Goal: Information Seeking & Learning: Understand process/instructions

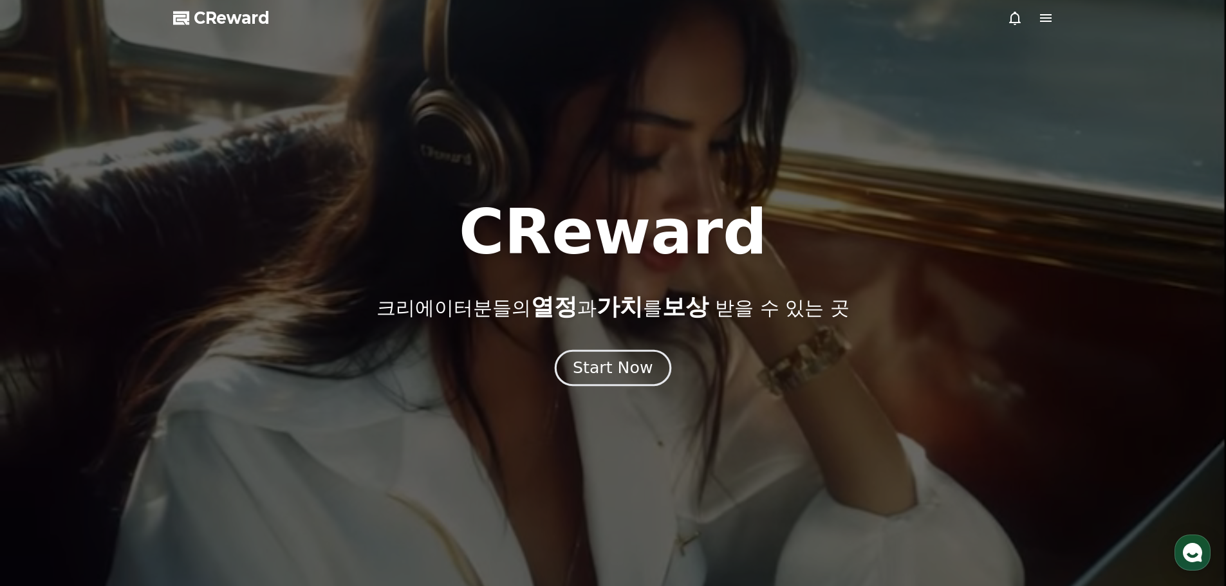
click at [618, 365] on div "Start Now" at bounding box center [613, 368] width 80 height 22
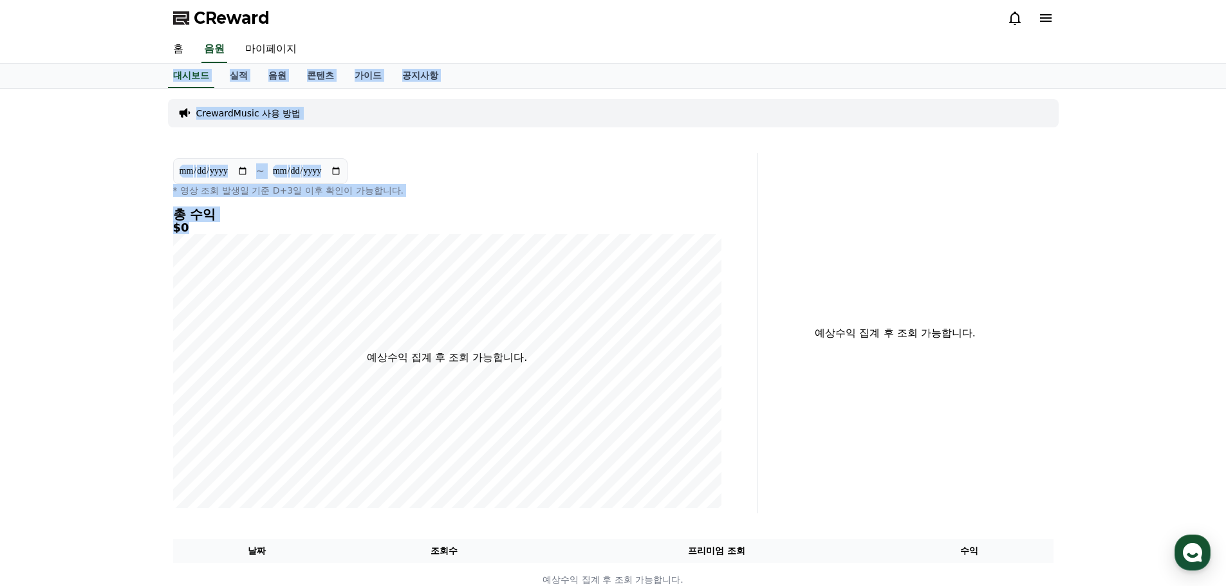
drag, startPoint x: 360, startPoint y: 228, endPoint x: 53, endPoint y: 74, distance: 342.7
click at [53, 74] on div "**********" at bounding box center [613, 384] width 1226 height 768
click at [0, 219] on div "**********" at bounding box center [613, 348] width 1226 height 519
click at [74, 175] on div "**********" at bounding box center [613, 348] width 1226 height 519
click at [116, 133] on div "**********" at bounding box center [613, 348] width 1226 height 519
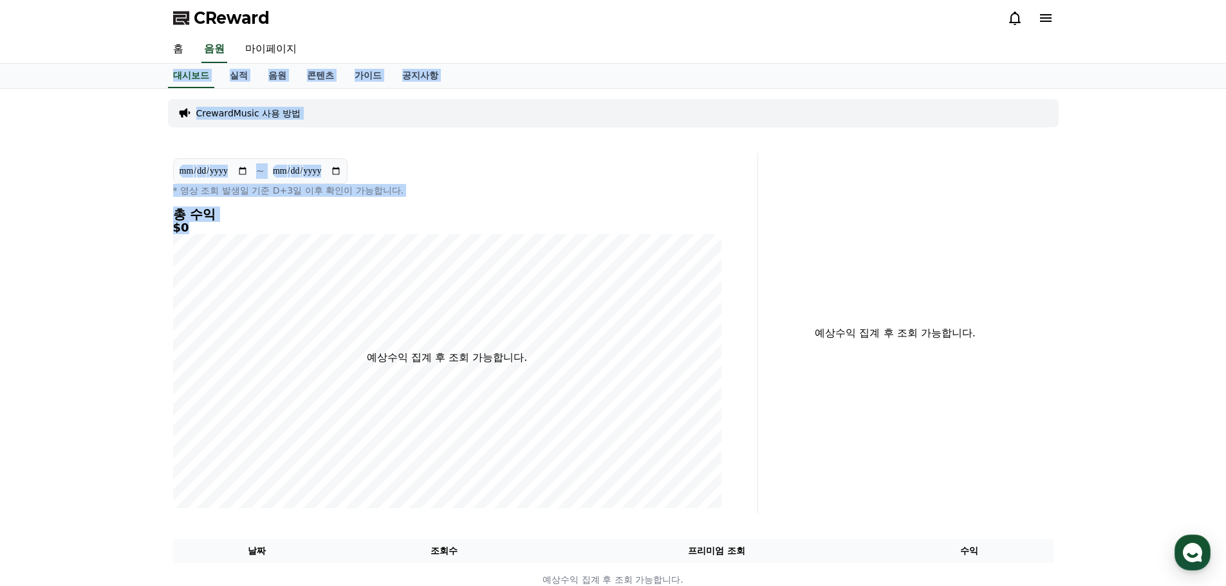
click at [445, 217] on h4 "총 수익" at bounding box center [447, 214] width 548 height 14
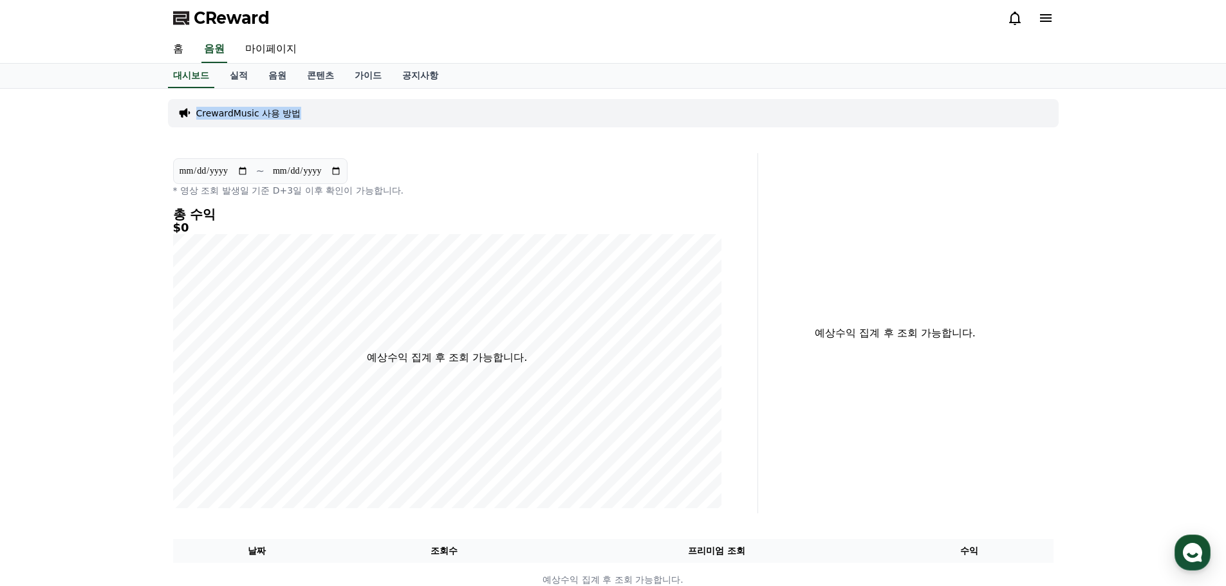
drag, startPoint x: 316, startPoint y: 111, endPoint x: 107, endPoint y: 98, distance: 208.9
click at [107, 98] on div "**********" at bounding box center [613, 348] width 1226 height 519
click at [264, 115] on p "CrewardMusic 사용 방법" at bounding box center [248, 113] width 105 height 13
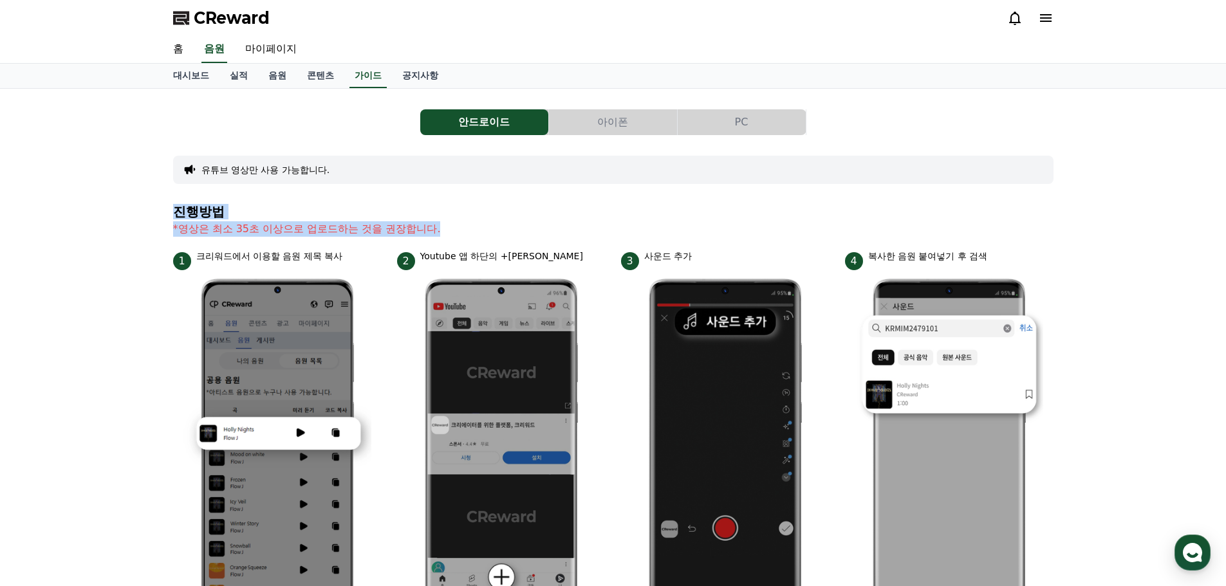
drag, startPoint x: 150, startPoint y: 207, endPoint x: 470, endPoint y: 237, distance: 321.3
click at [470, 237] on div "안드로이드 아이폰 PC 유튜브 영상만 사용 가능합니다. 진행방법 *영상은 최소 35초 이상으로 업로드하는 것을 권장합니다. 1 크리워드에서 이…" at bounding box center [613, 559] width 1226 height 941
click at [470, 237] on section "진행방법 *영상은 최소 35초 이상으로 업로드하는 것을 권장합니다." at bounding box center [613, 227] width 880 height 45
drag, startPoint x: 467, startPoint y: 235, endPoint x: 108, endPoint y: 184, distance: 362.7
click at [112, 187] on div "안드로이드 아이폰 PC 유튜브 영상만 사용 가능합니다. 진행방법 *영상은 최소 35초 이상으로 업로드하는 것을 권장합니다. 1 크리워드에서 이…" at bounding box center [613, 559] width 1226 height 941
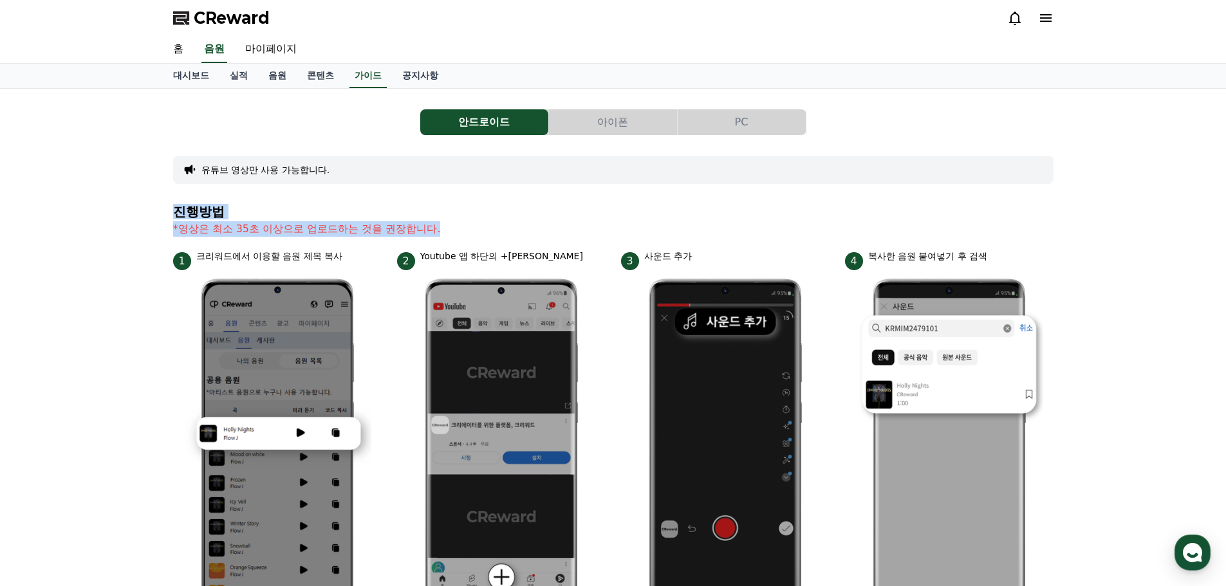
click at [108, 184] on div "안드로이드 아이폰 PC 유튜브 영상만 사용 가능합니다. 진행방법 *영상은 최소 35초 이상으로 업로드하는 것을 권장합니다. 1 크리워드에서 이…" at bounding box center [613, 559] width 1226 height 941
drag, startPoint x: 108, startPoint y: 184, endPoint x: 468, endPoint y: 234, distance: 363.8
click at [468, 234] on div "안드로이드 아이폰 PC 유튜브 영상만 사용 가능합니다. 진행방법 *영상은 최소 35초 이상으로 업로드하는 것을 권장합니다. 1 크리워드에서 이…" at bounding box center [613, 559] width 1226 height 941
click at [468, 234] on p "*영상은 최소 35초 이상으로 업로드하는 것을 권장합니다." at bounding box center [613, 228] width 880 height 15
drag, startPoint x: 468, startPoint y: 234, endPoint x: 124, endPoint y: 196, distance: 346.4
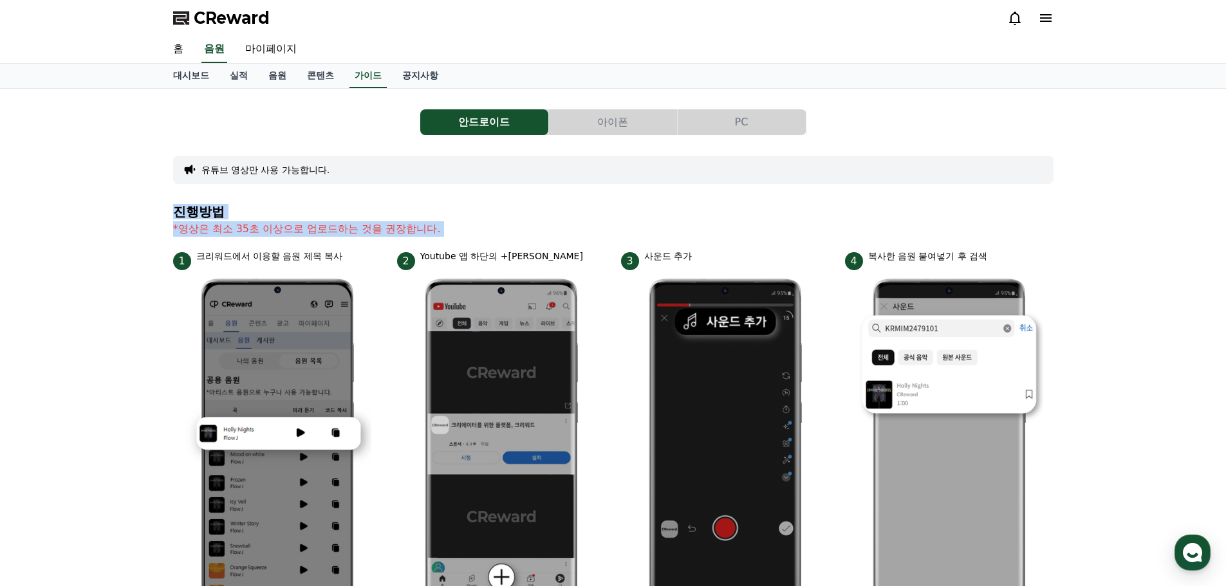
click at [124, 196] on div "안드로이드 아이폰 PC 유튜브 영상만 사용 가능합니다. 진행방법 *영상은 최소 35초 이상으로 업로드하는 것을 권장합니다. 1 크리워드에서 이…" at bounding box center [613, 559] width 1226 height 941
drag, startPoint x: 124, startPoint y: 195, endPoint x: 468, endPoint y: 234, distance: 345.7
click at [468, 234] on div "안드로이드 아이폰 PC 유튜브 영상만 사용 가능합니다. 진행방법 *영상은 최소 35초 이상으로 업로드하는 것을 권장합니다. 1 크리워드에서 이…" at bounding box center [613, 559] width 1226 height 941
click at [468, 234] on p "*영상은 최소 35초 이상으로 업로드하는 것을 권장합니다." at bounding box center [613, 228] width 880 height 15
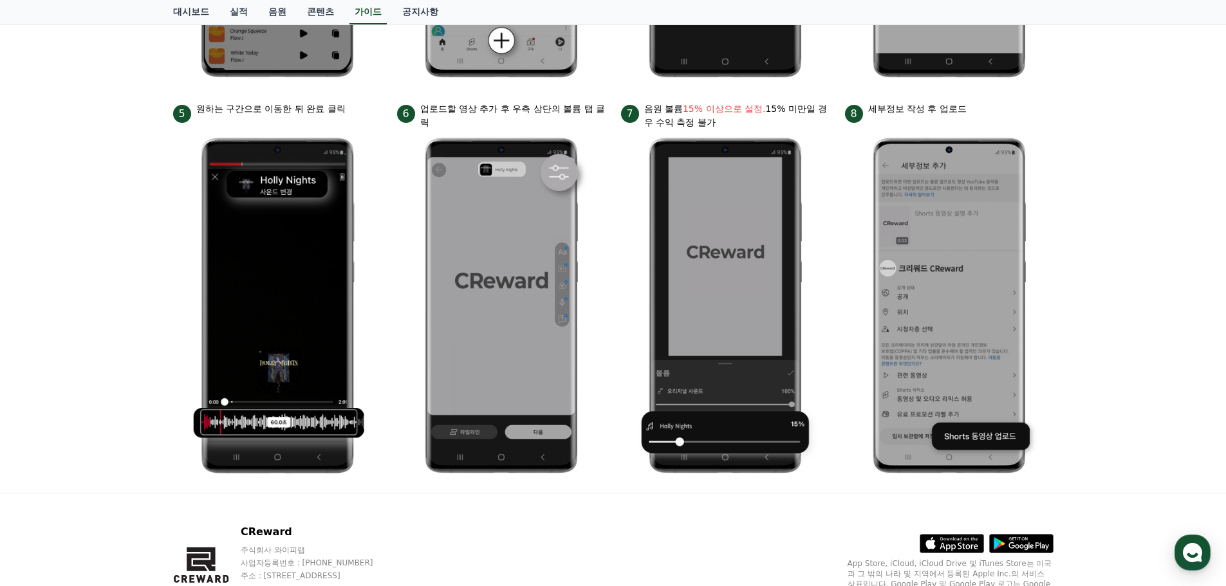
scroll to position [539, 0]
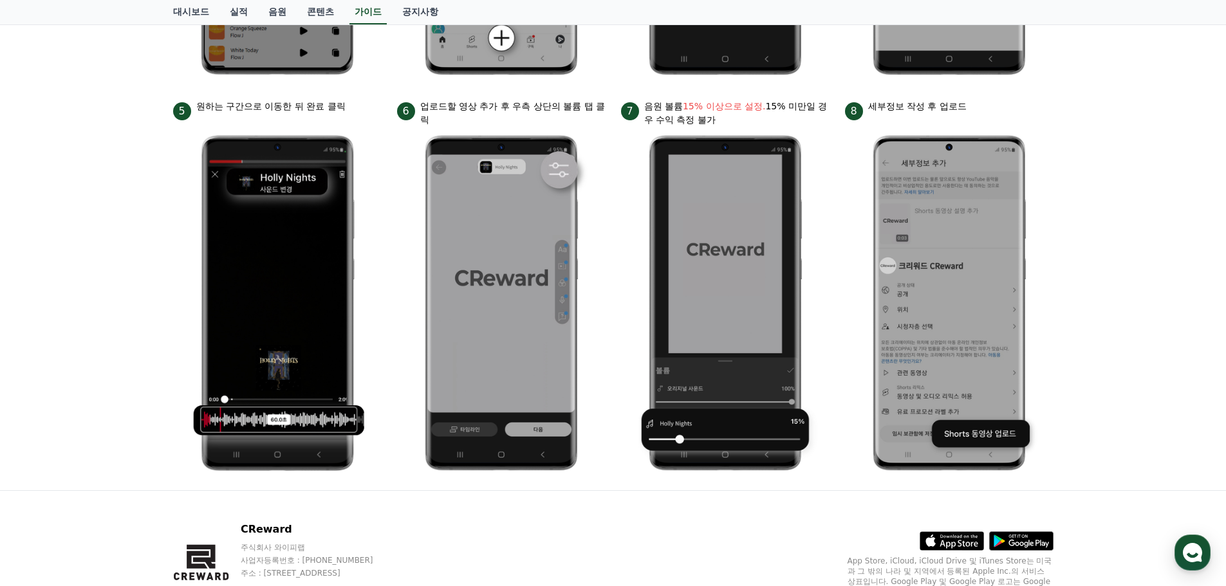
click at [988, 433] on img at bounding box center [949, 303] width 188 height 353
click at [1067, 405] on div "안드로이드 아이폰 PC 유튜브 영상만 사용 가능합니다. 진행방법 *영상은 최소 35초 이상으로 업로드하는 것을 권장합니다. 1 크리워드에서 이…" at bounding box center [613, 20] width 1226 height 941
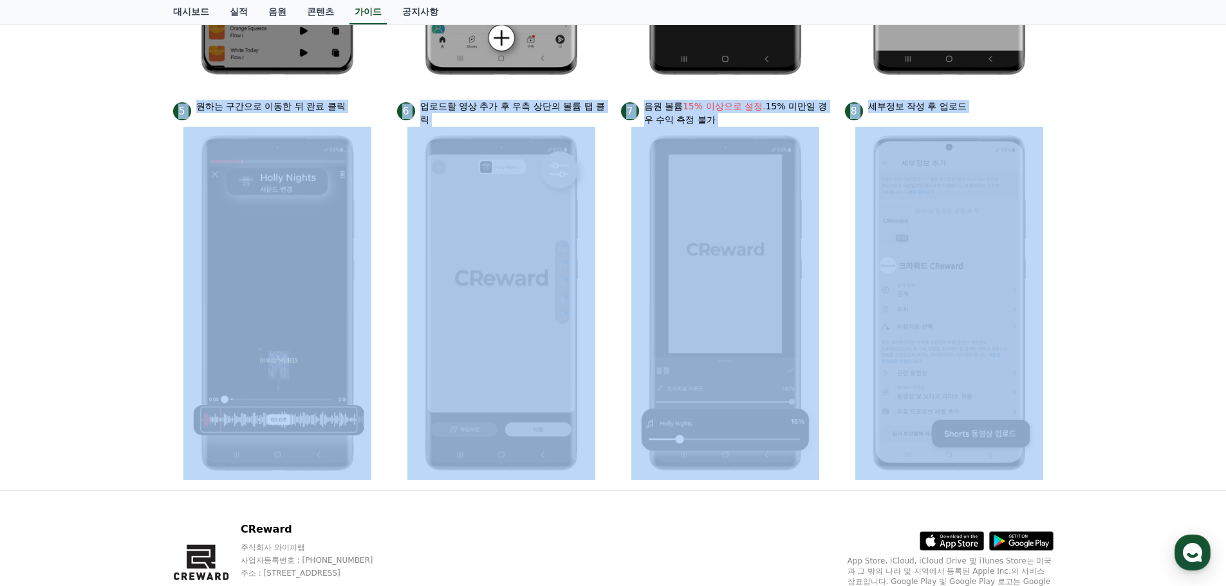
drag, startPoint x: 1095, startPoint y: 419, endPoint x: 53, endPoint y: 110, distance: 1087.1
click at [53, 110] on div "안드로이드 아이폰 PC 유튜브 영상만 사용 가능합니다. 진행방법 *영상은 최소 35초 이상으로 업로드하는 것을 권장합니다. 1 크리워드에서 이…" at bounding box center [613, 20] width 1226 height 941
click at [104, 160] on div "안드로이드 아이폰 PC 유튜브 영상만 사용 가능합니다. 진행방법 *영상은 최소 35초 이상으로 업로드하는 것을 권장합니다. 1 크리워드에서 이…" at bounding box center [613, 20] width 1226 height 941
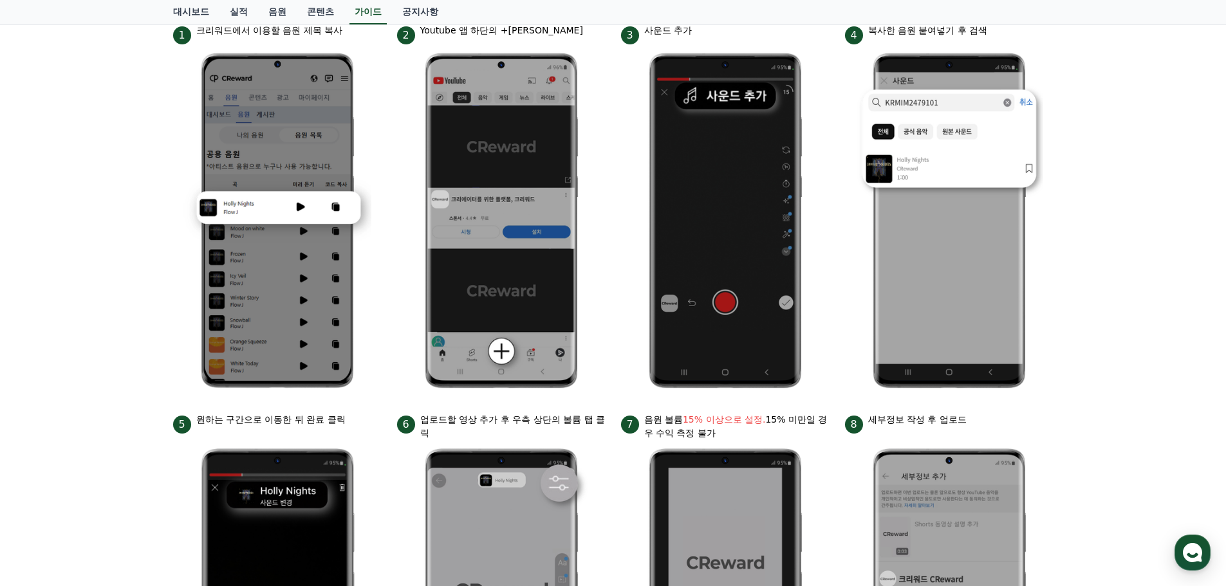
scroll to position [0, 0]
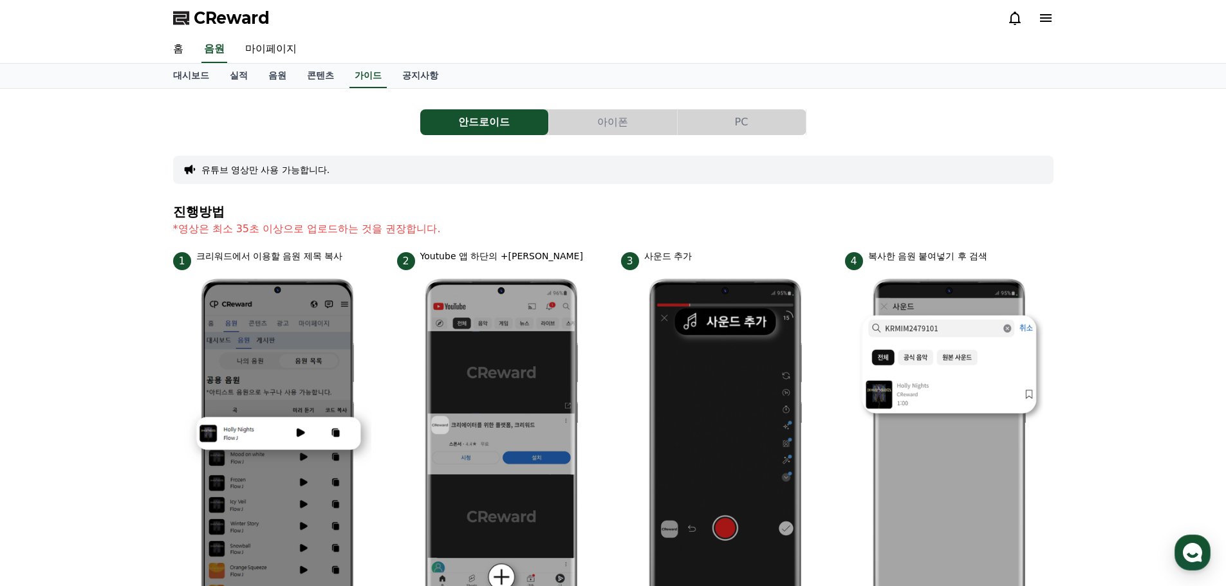
click at [756, 116] on button "PC" at bounding box center [741, 122] width 128 height 26
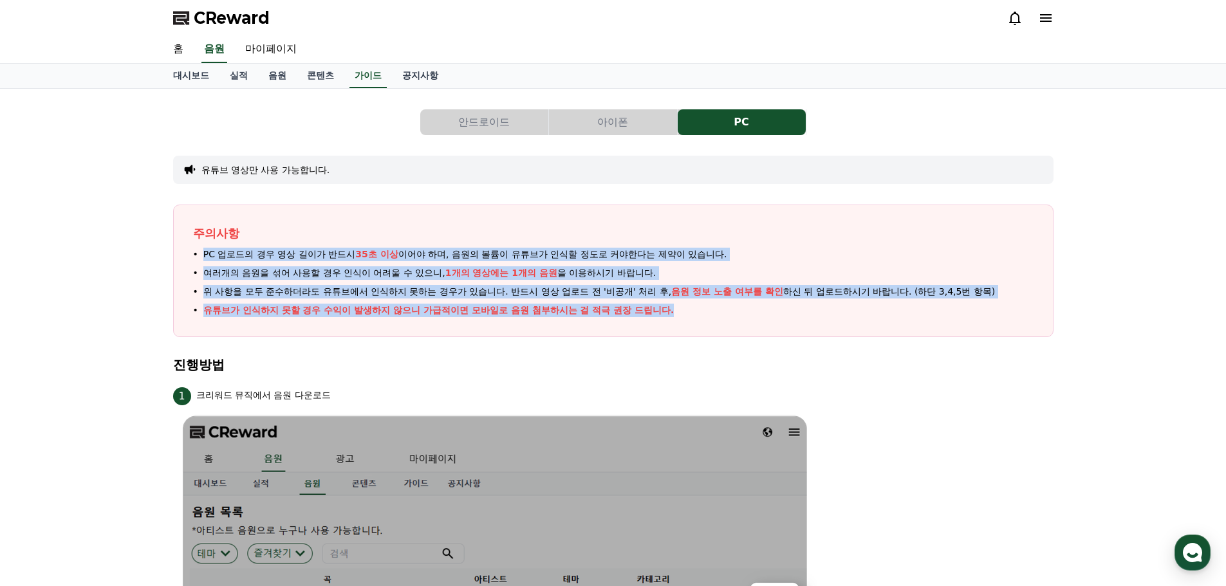
drag, startPoint x: 185, startPoint y: 246, endPoint x: 703, endPoint y: 312, distance: 522.1
click at [703, 312] on div "주의사항 PC 업로드의 경우 영상 길이가 반드시 35초 이상 이어야 하며, 음원의 볼륨이 유튜브가 인식할 정도로 커야한다는 제약이 있습니다. …" at bounding box center [613, 271] width 880 height 133
click at [702, 315] on li "유튜브가 인식하지 못할 경우 수익이 발생하지 않으니 가급적이면 모바일로 음원 첨부하시는 걸 적극 권장 드립니다." at bounding box center [613, 311] width 840 height 14
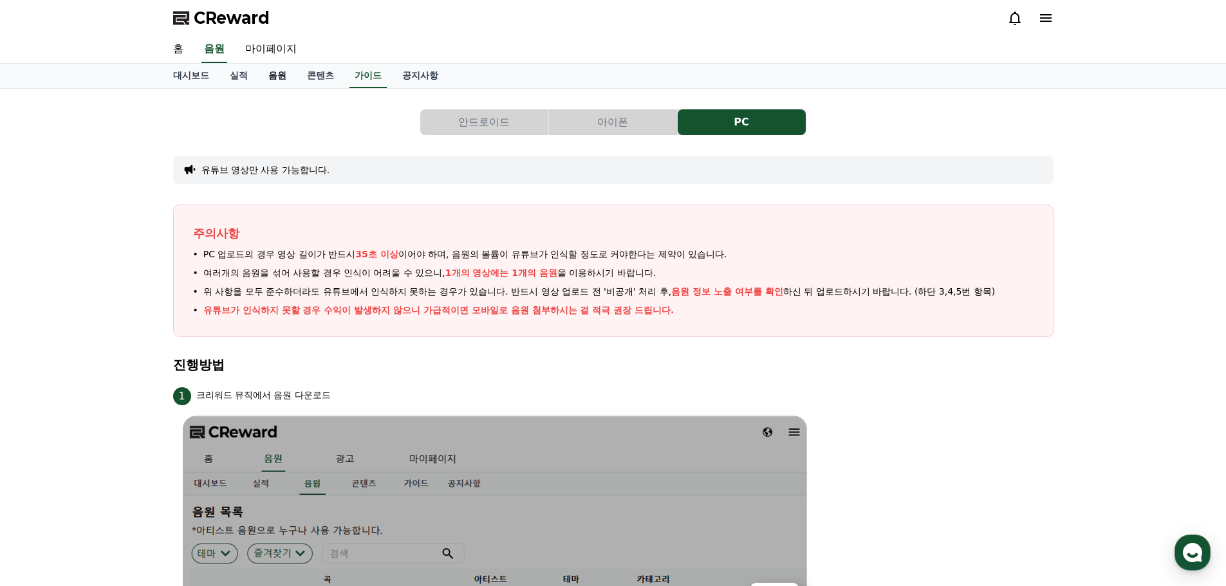
click at [275, 77] on link "음원" at bounding box center [277, 76] width 39 height 24
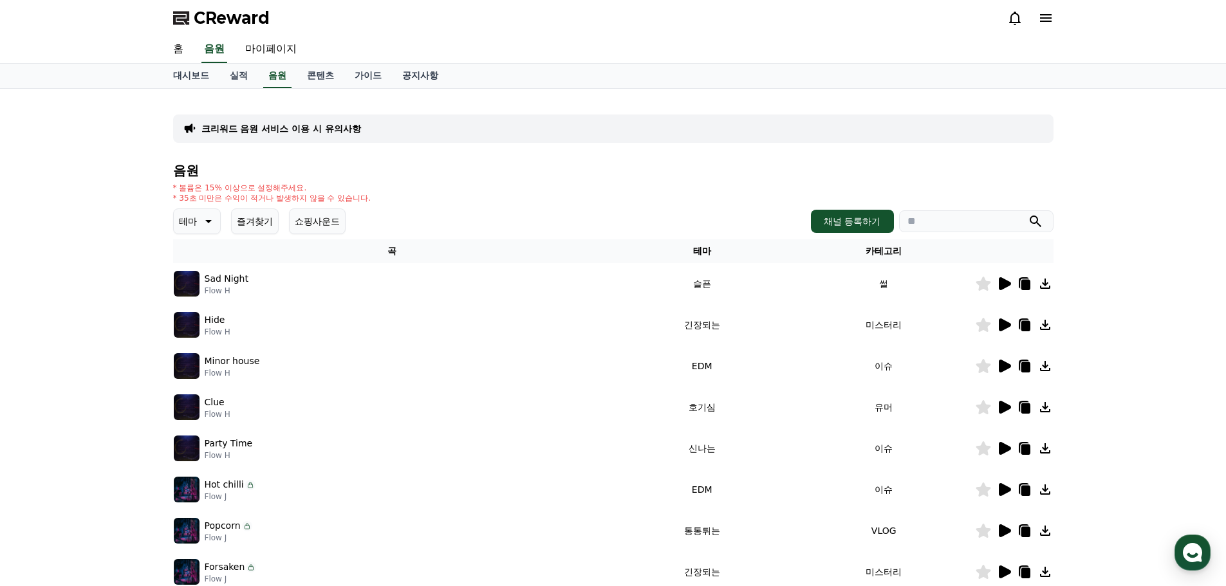
click at [421, 128] on div "크리워드 음원 서비스 이용 시 유의사항" at bounding box center [613, 129] width 880 height 28
click at [936, 214] on input "search" at bounding box center [976, 221] width 154 height 22
paste input "**********"
type input "**********"
click at [1033, 223] on icon "submit" at bounding box center [1035, 222] width 12 height 12
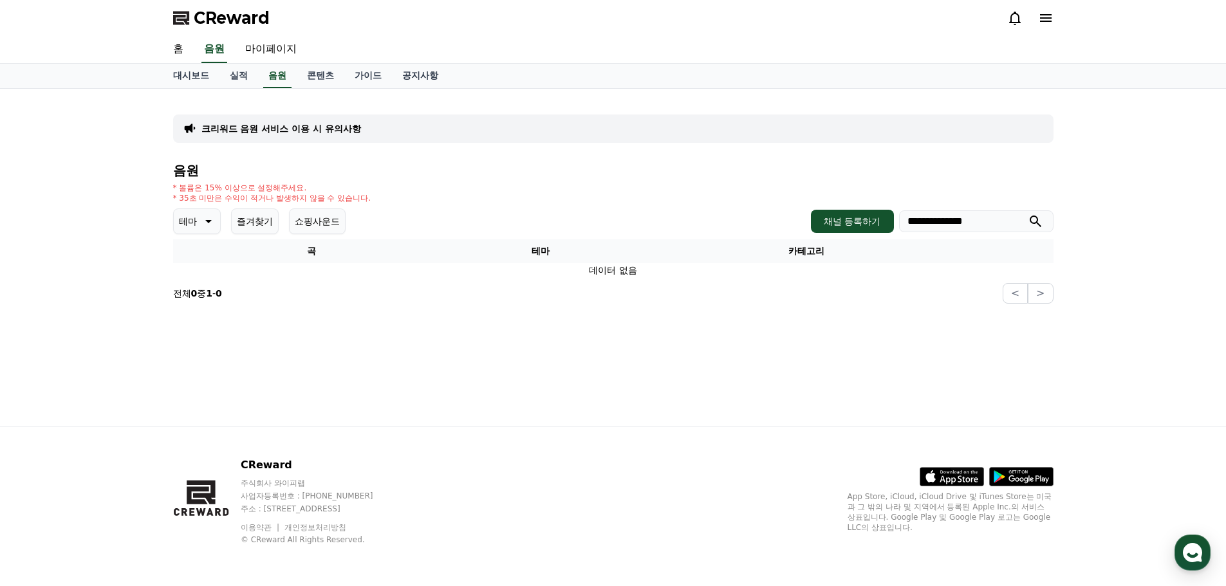
drag, startPoint x: 988, startPoint y: 226, endPoint x: 890, endPoint y: 239, distance: 98.1
click at [890, 239] on div "**********" at bounding box center [613, 233] width 880 height 140
click at [1036, 220] on icon "submit" at bounding box center [1034, 221] width 15 height 15
click at [281, 83] on link "음원" at bounding box center [277, 76] width 28 height 24
click at [315, 75] on link "콘텐츠" at bounding box center [321, 76] width 48 height 24
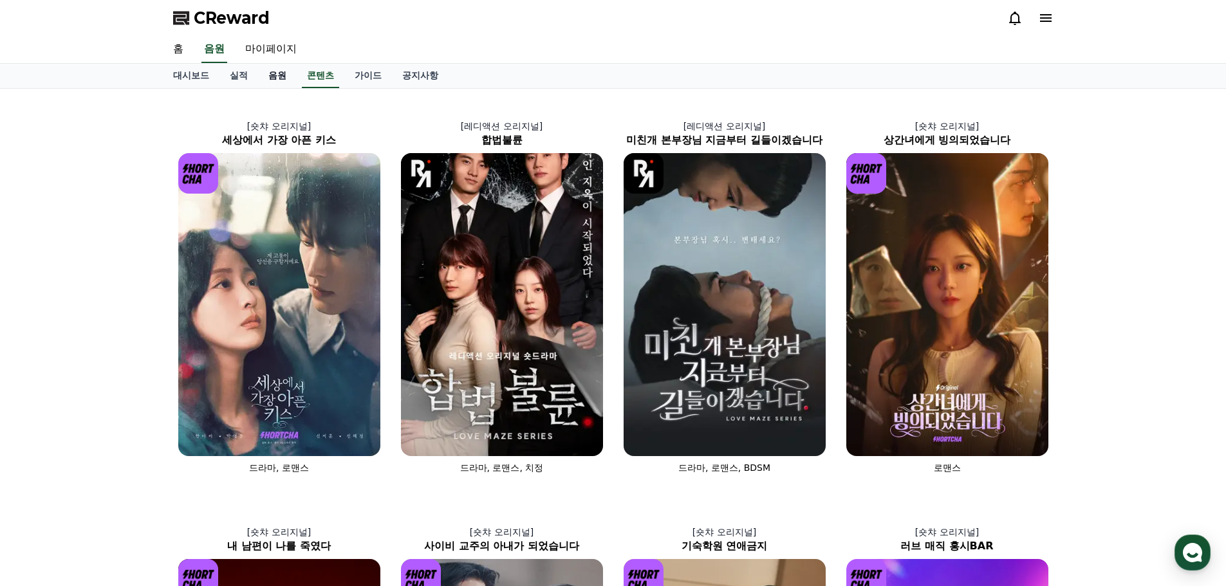
click at [273, 74] on link "음원" at bounding box center [277, 76] width 39 height 24
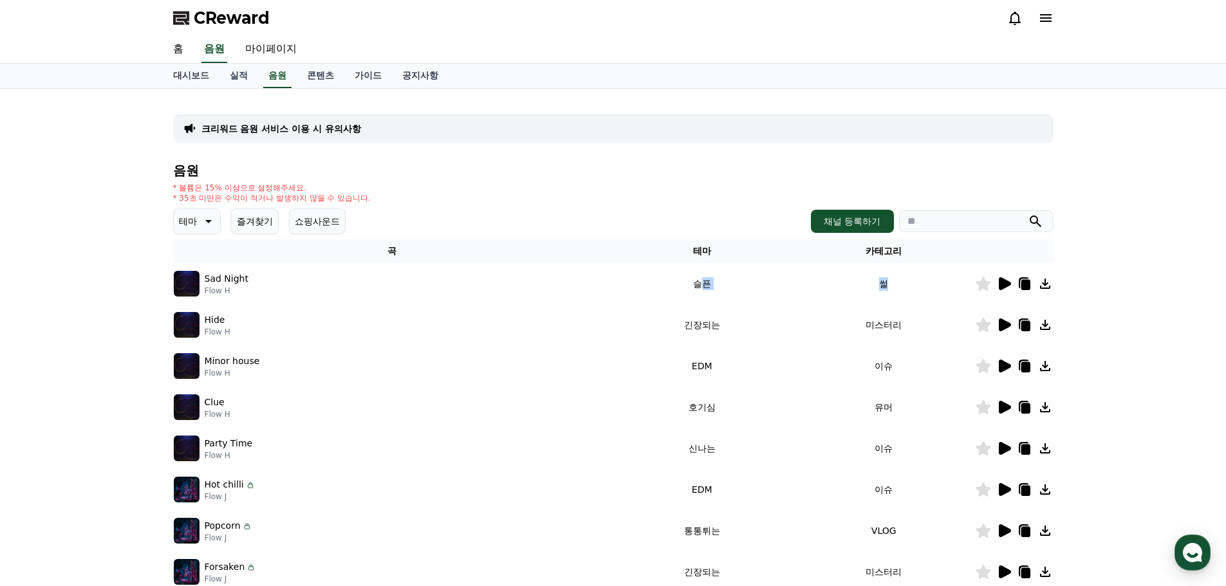
drag, startPoint x: 694, startPoint y: 284, endPoint x: 762, endPoint y: 340, distance: 88.2
click at [876, 293] on tr "Sad Night Flow H 슬픈 썰" at bounding box center [613, 283] width 880 height 41
click at [742, 350] on td "EDM" at bounding box center [702, 365] width 182 height 41
click at [1004, 327] on icon at bounding box center [1005, 324] width 12 height 13
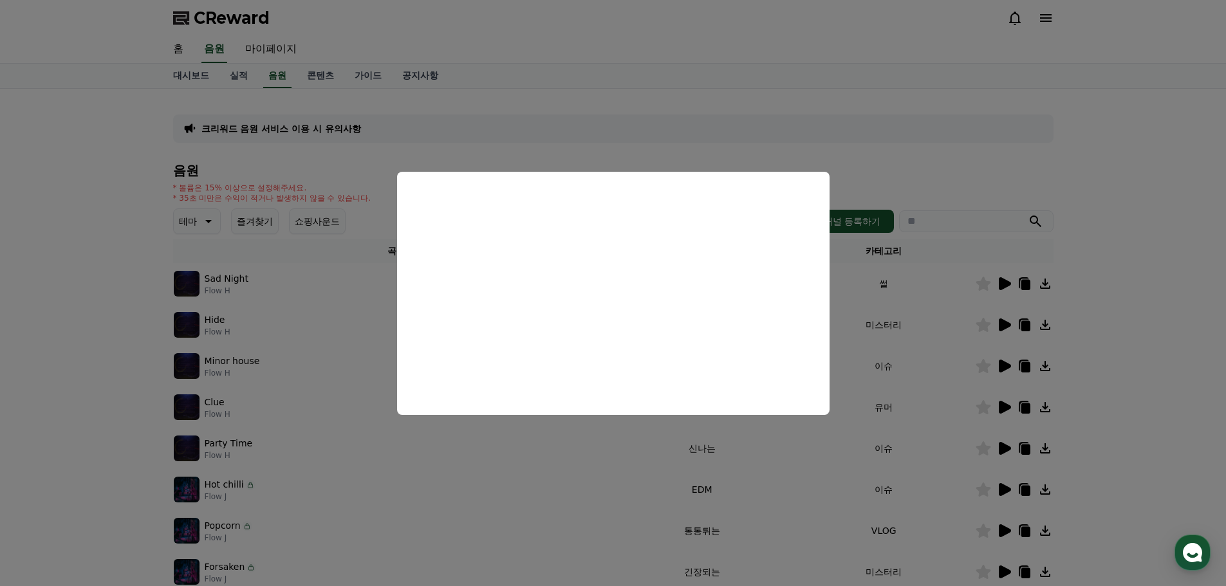
click at [890, 371] on button "close modal" at bounding box center [613, 293] width 1226 height 586
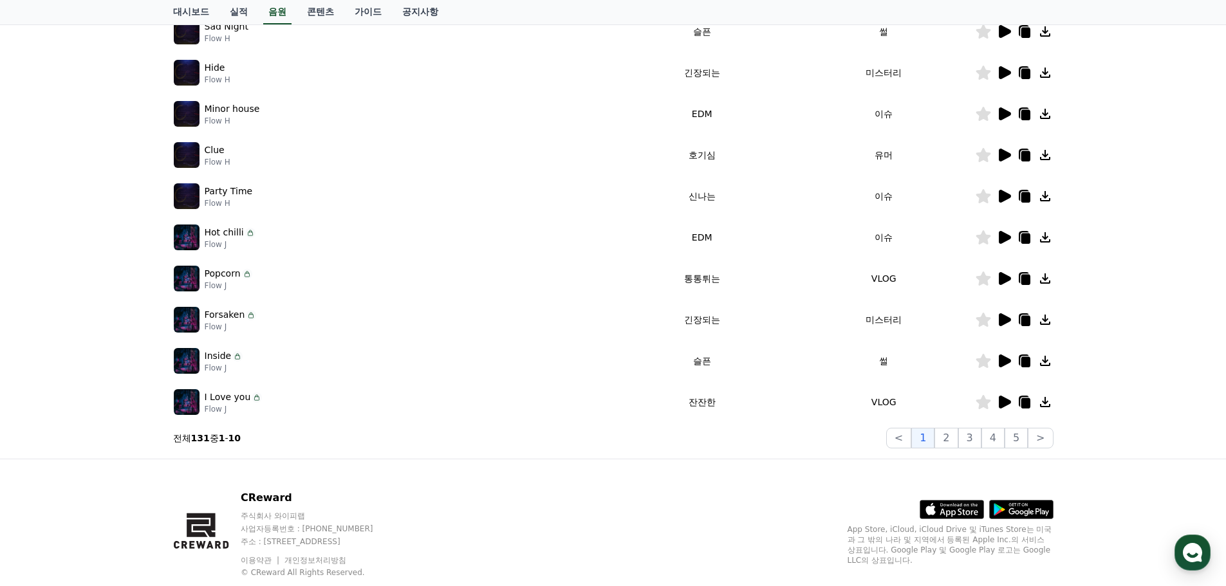
scroll to position [257, 0]
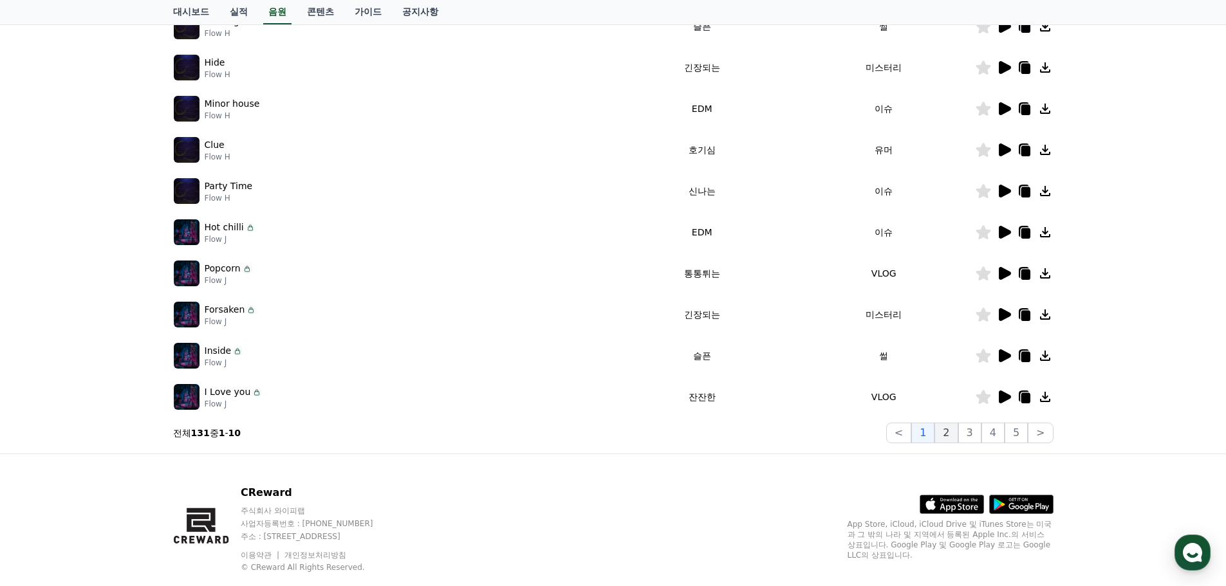
click at [958, 432] on button "2" at bounding box center [969, 433] width 23 height 21
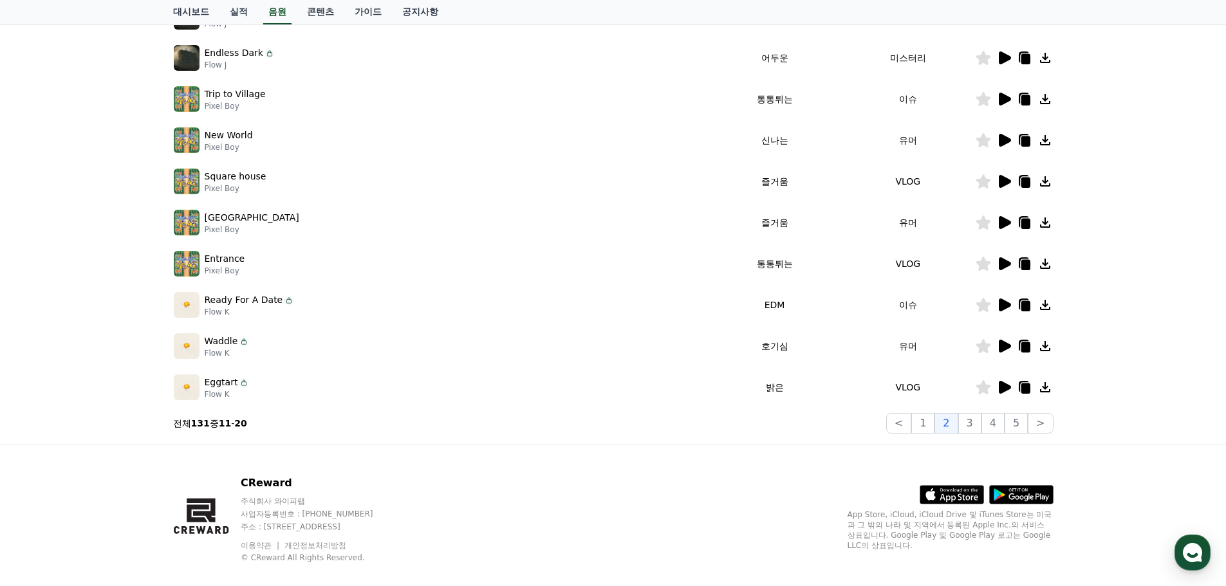
scroll to position [285, 0]
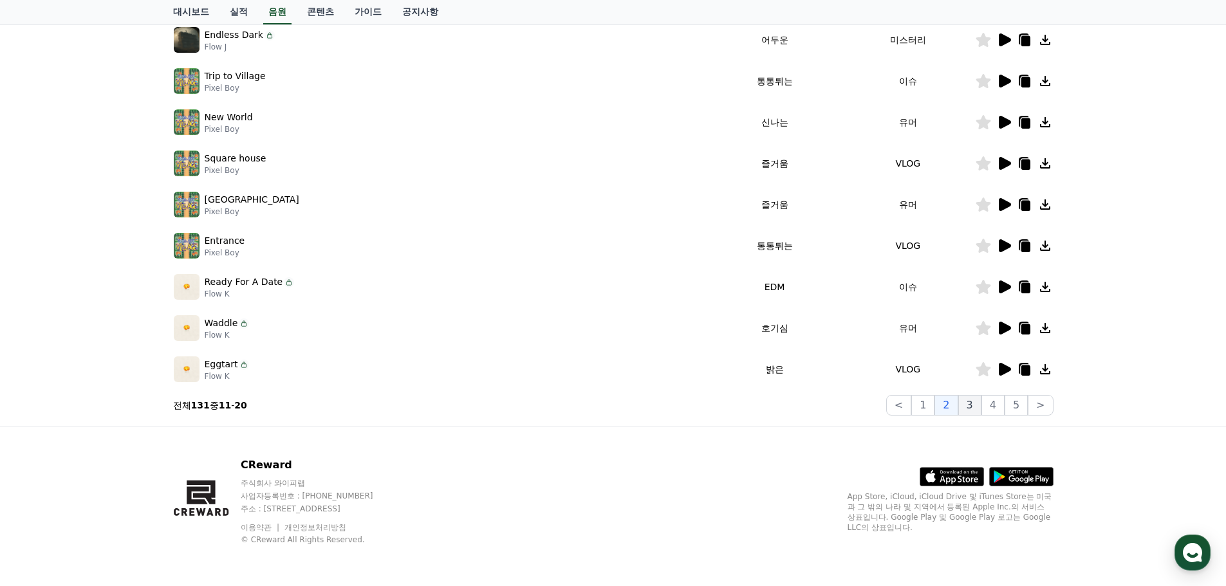
click at [1004, 406] on button "3" at bounding box center [1015, 405] width 23 height 21
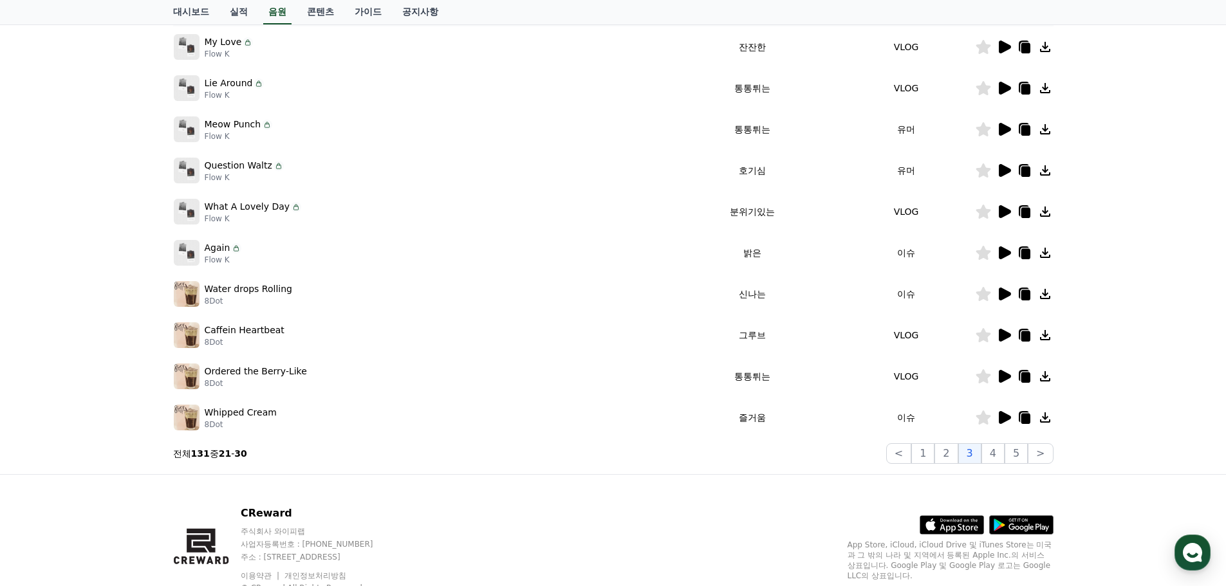
scroll to position [285, 0]
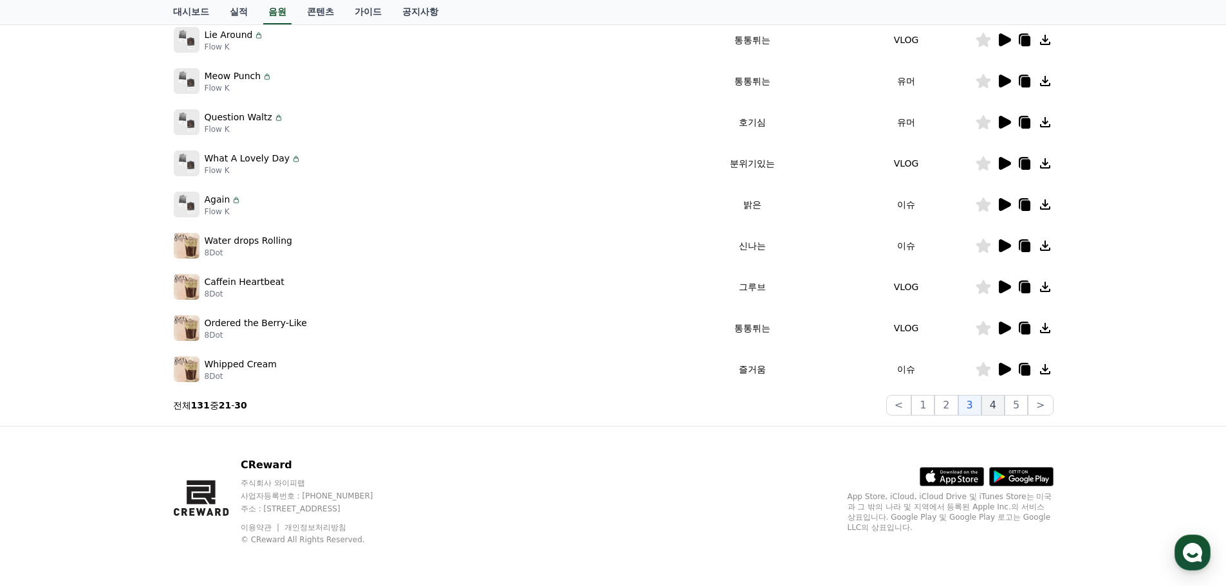
click at [992, 405] on button "4" at bounding box center [992, 405] width 23 height 21
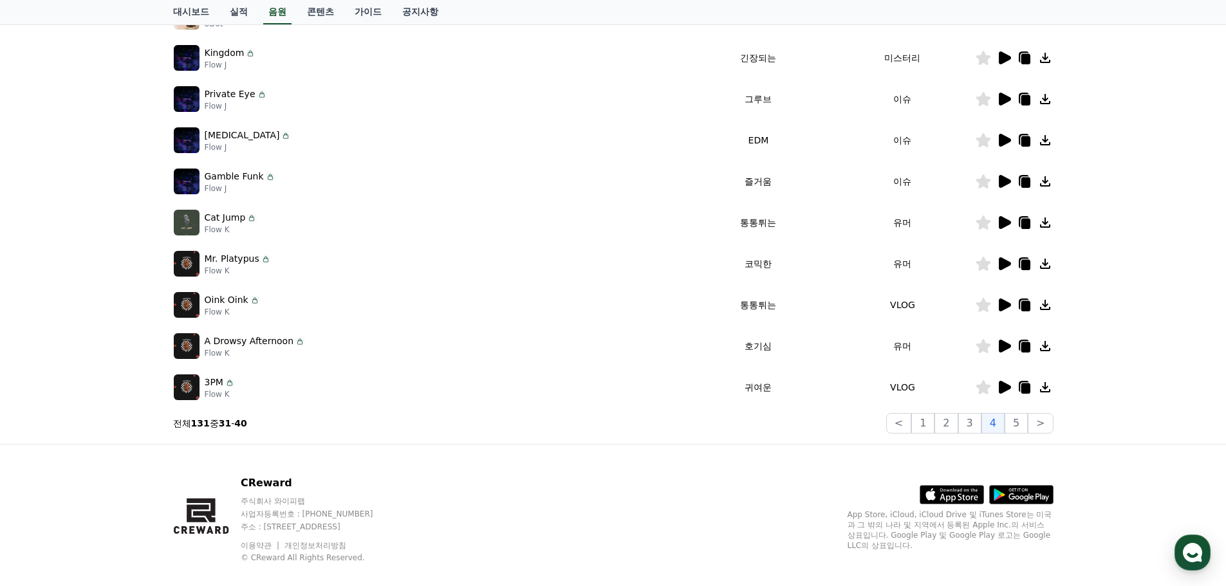
scroll to position [285, 0]
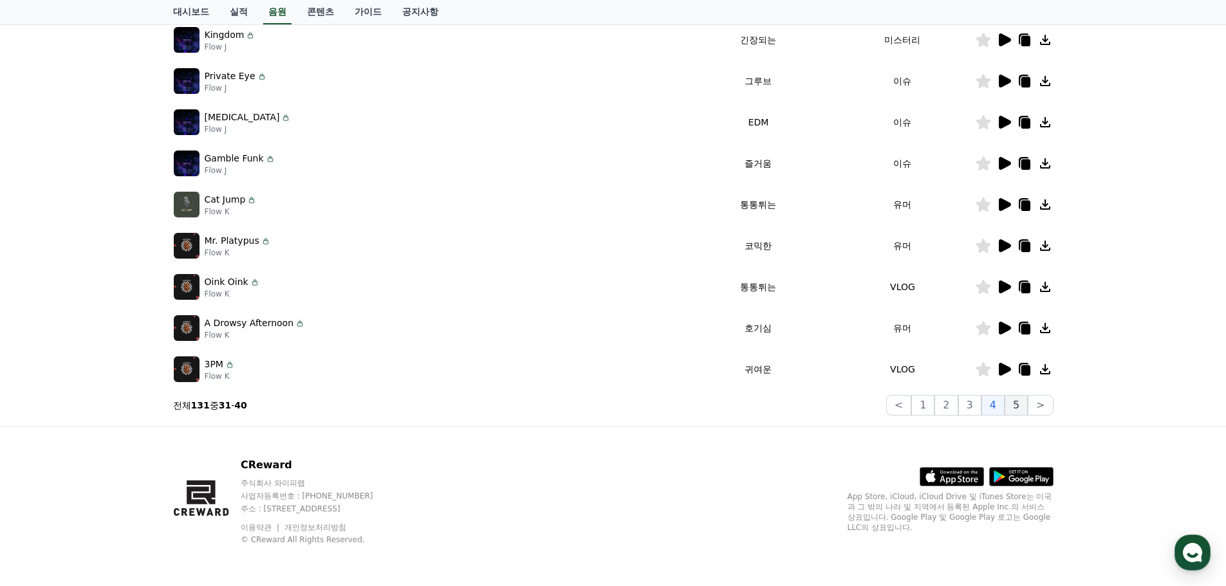
click at [1017, 405] on button "5" at bounding box center [1015, 405] width 23 height 21
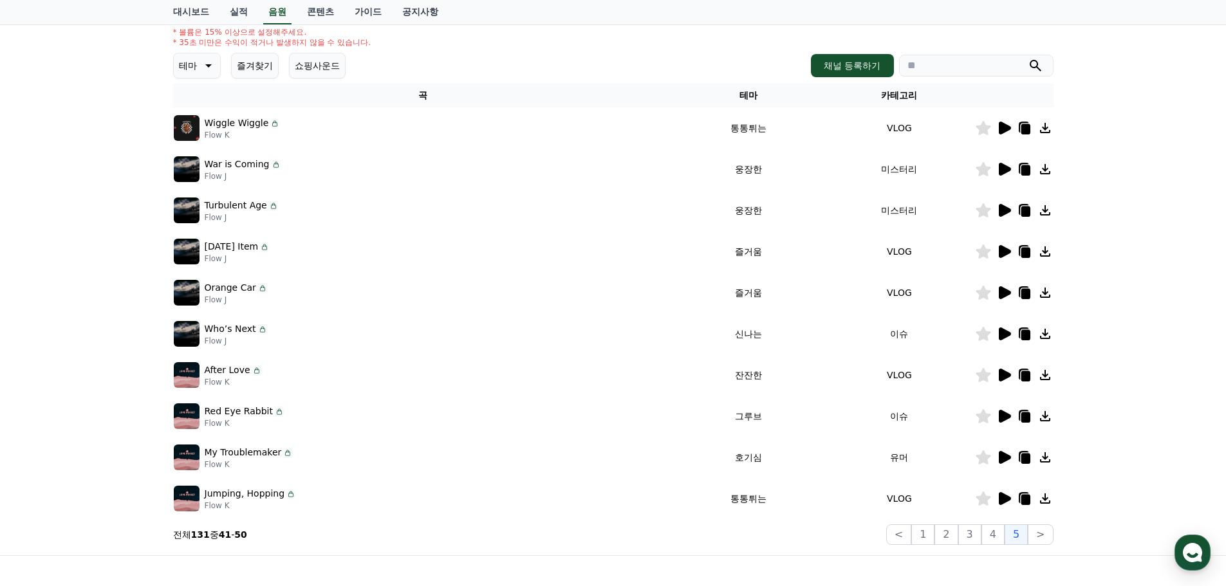
scroll to position [156, 0]
click at [1039, 532] on button ">" at bounding box center [1039, 534] width 25 height 21
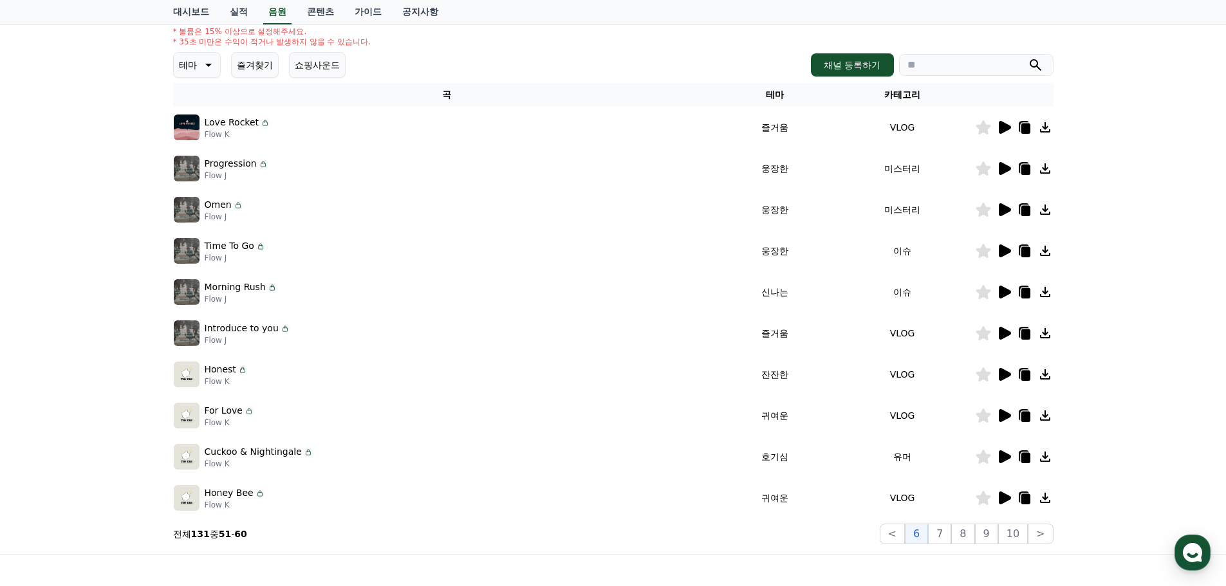
drag, startPoint x: 770, startPoint y: 413, endPoint x: 777, endPoint y: 507, distance: 94.2
click at [775, 508] on tbody "Love Rocket Flow K 즐거움 VLOG Progression Flow J 웅장한 미스터리 Omen Flow J 웅장한 미스터리 Ti…" at bounding box center [613, 313] width 880 height 412
click at [799, 501] on td "귀여운" at bounding box center [775, 497] width 110 height 41
click at [1002, 169] on icon at bounding box center [1005, 168] width 12 height 13
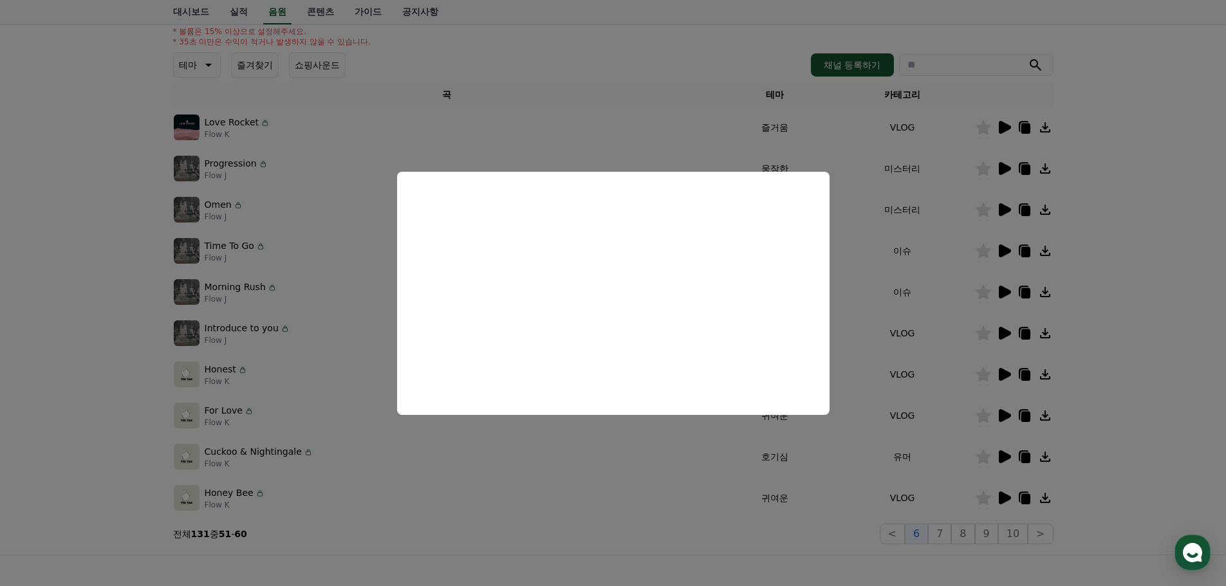
click at [953, 198] on button "close modal" at bounding box center [613, 293] width 1226 height 586
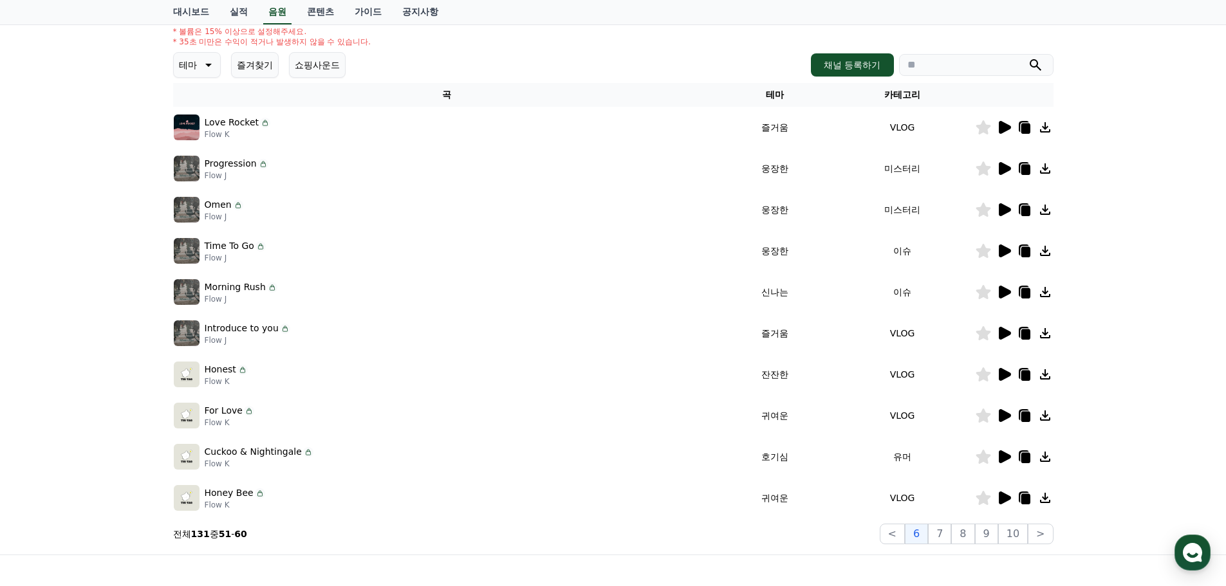
click at [1004, 204] on icon at bounding box center [1003, 209] width 15 height 15
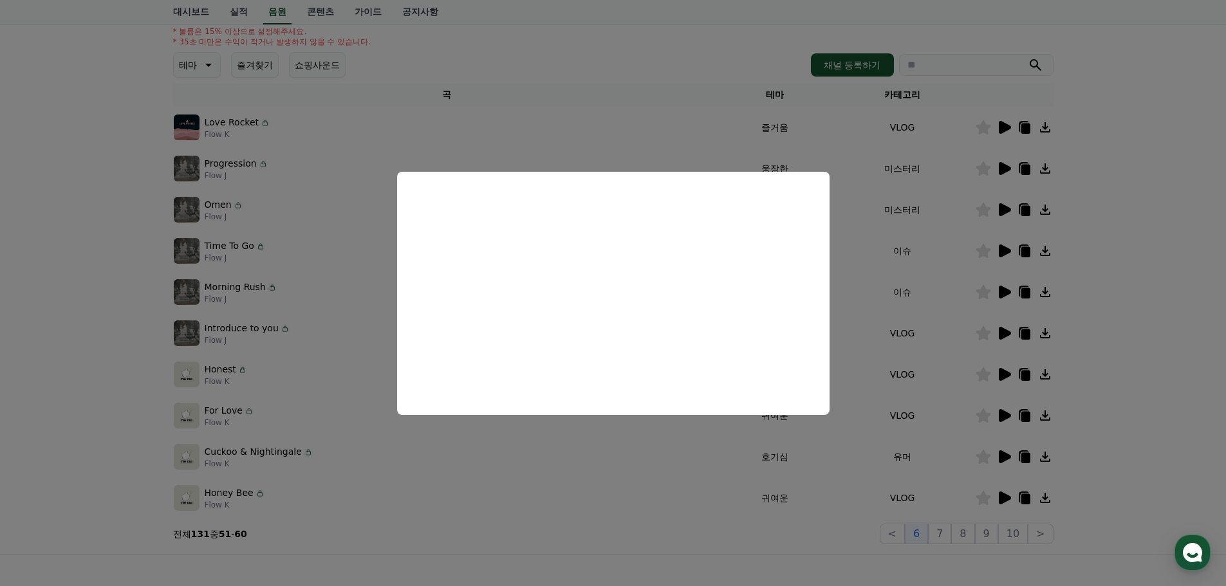
click at [844, 486] on button "close modal" at bounding box center [613, 293] width 1226 height 586
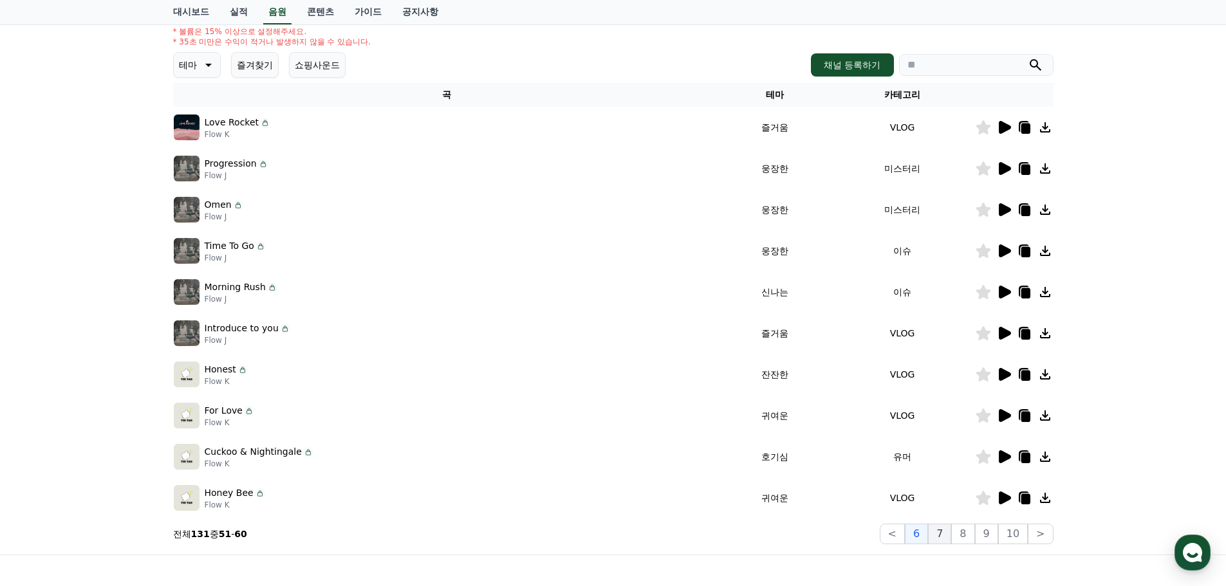
click at [951, 535] on button "7" at bounding box center [962, 534] width 23 height 21
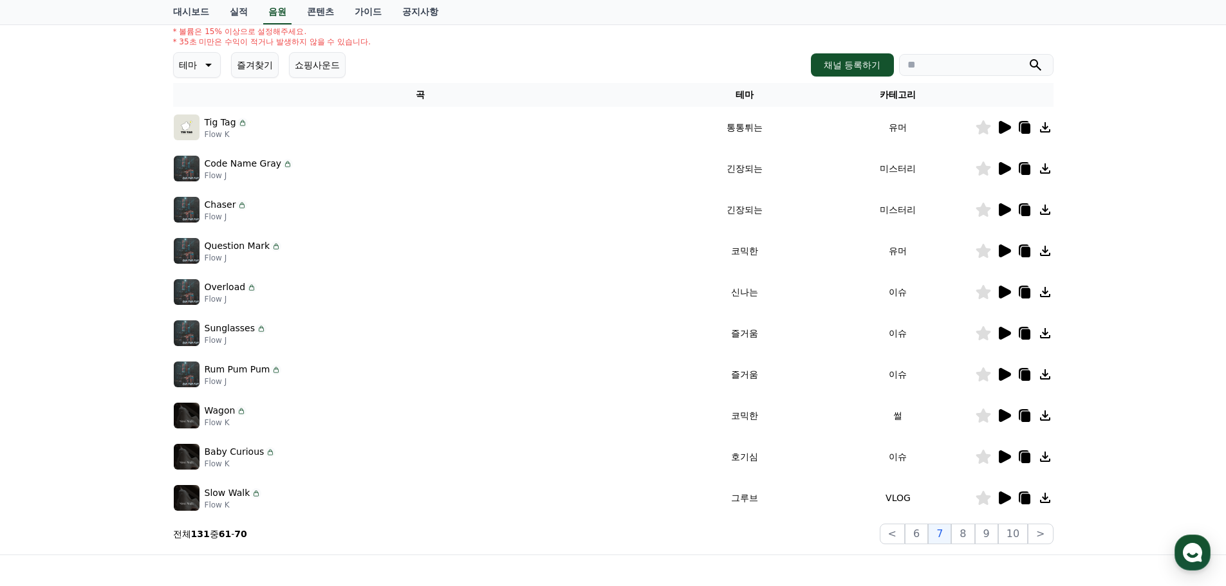
click at [1002, 167] on icon at bounding box center [1005, 168] width 12 height 13
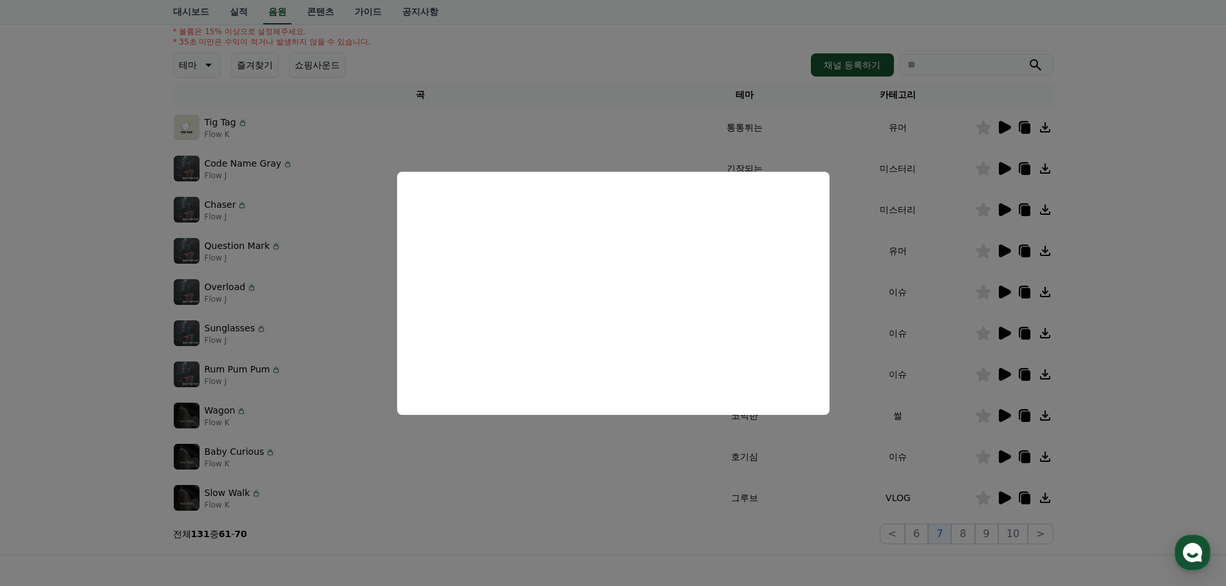
click at [934, 240] on button "close modal" at bounding box center [613, 293] width 1226 height 586
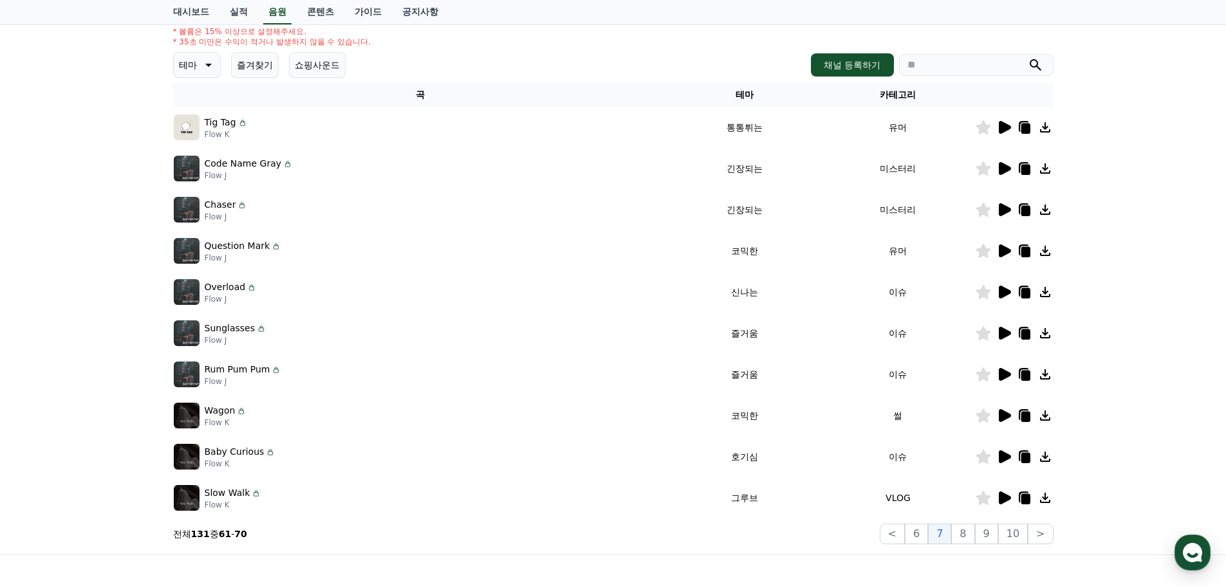
click at [900, 211] on td "미스터리" at bounding box center [897, 209] width 153 height 41
click at [899, 211] on td "미스터리" at bounding box center [897, 209] width 153 height 41
click at [1000, 205] on icon at bounding box center [1005, 209] width 12 height 13
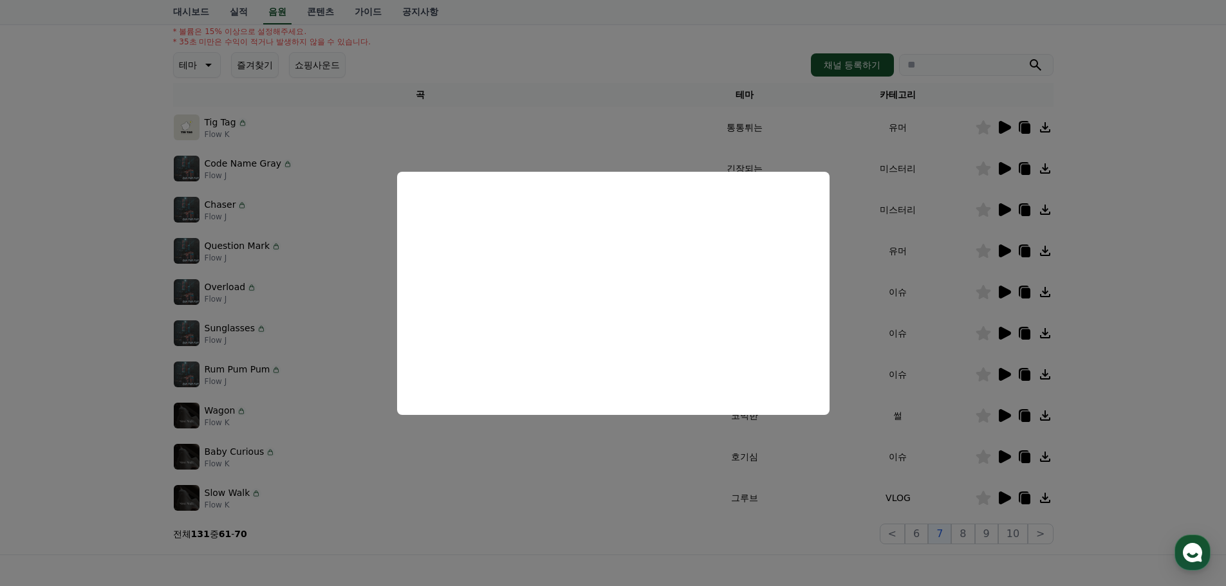
click at [620, 470] on button "close modal" at bounding box center [613, 293] width 1226 height 586
